Goal: Task Accomplishment & Management: Use online tool/utility

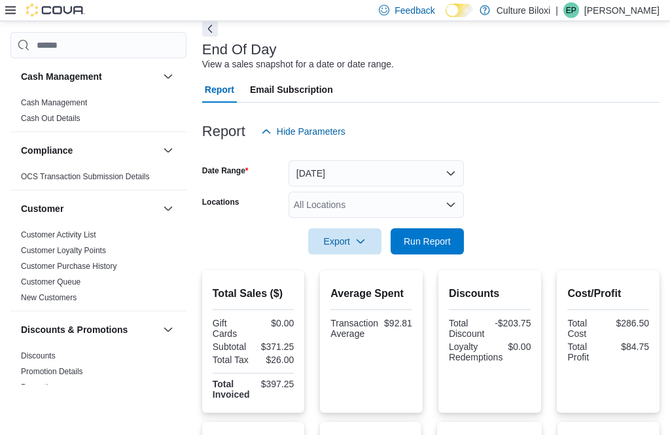
scroll to position [64, 0]
click at [450, 248] on span "Run Report" at bounding box center [427, 241] width 47 height 13
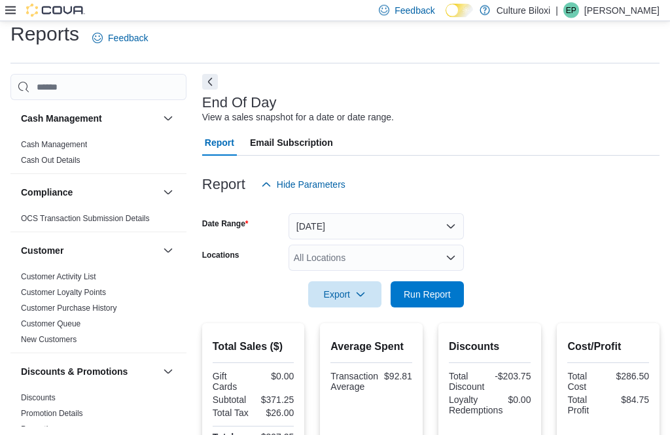
scroll to position [0, 0]
